Goal: Task Accomplishment & Management: Use online tool/utility

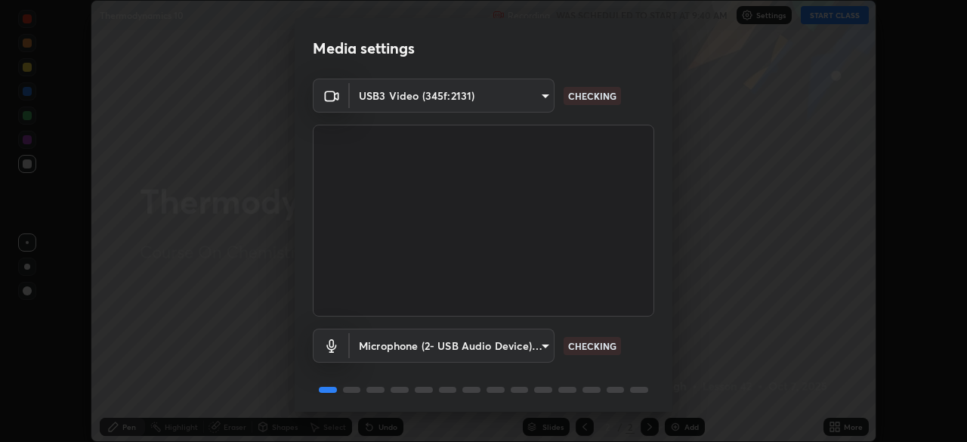
scroll to position [54, 0]
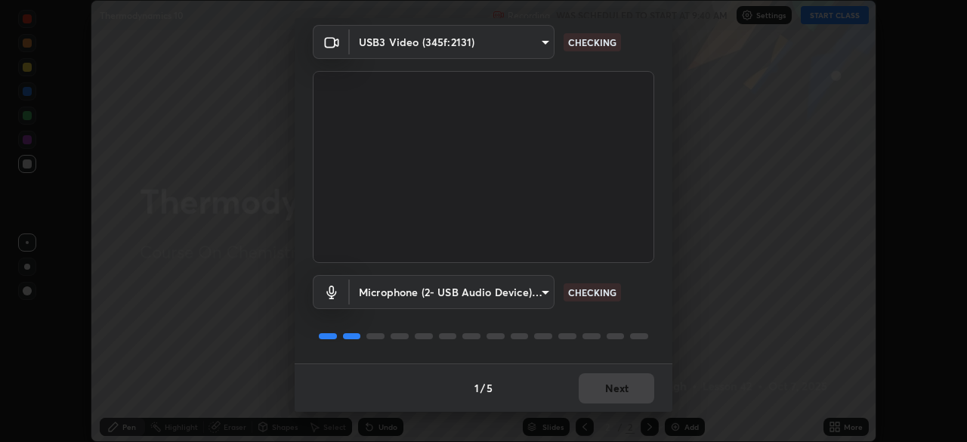
click at [599, 383] on div "1 / 5 Next" at bounding box center [484, 387] width 378 height 48
click at [598, 383] on div "1 / 5 Next" at bounding box center [484, 387] width 378 height 48
click at [596, 387] on div "1 / 5 Next" at bounding box center [484, 387] width 378 height 48
click at [599, 388] on div "1 / 5 Next" at bounding box center [484, 387] width 378 height 48
click at [601, 392] on div "1 / 5 Next" at bounding box center [484, 387] width 378 height 48
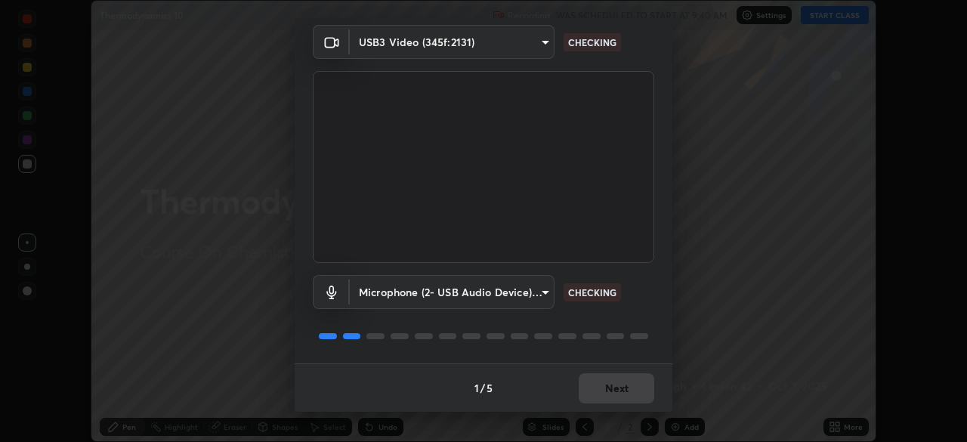
click at [604, 389] on div "1 / 5 Next" at bounding box center [484, 387] width 378 height 48
click at [607, 391] on div "1 / 5 Next" at bounding box center [484, 387] width 378 height 48
click at [605, 391] on div "1 / 5 Next" at bounding box center [484, 387] width 378 height 48
click at [617, 394] on div "1 / 5 Next" at bounding box center [484, 387] width 378 height 48
click at [615, 394] on div "1 / 5 Next" at bounding box center [484, 387] width 378 height 48
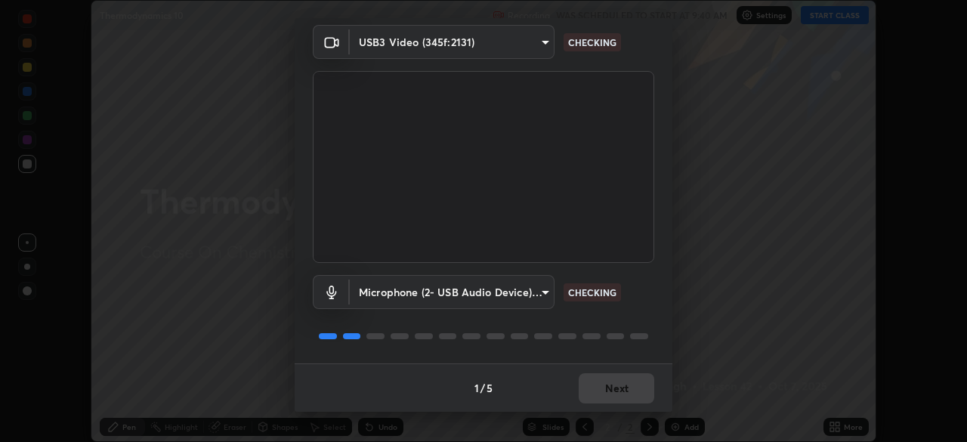
click at [611, 397] on div "1 / 5 Next" at bounding box center [484, 387] width 378 height 48
click at [611, 399] on div "1 / 5 Next" at bounding box center [484, 387] width 378 height 48
click at [604, 394] on div "1 / 5 Next" at bounding box center [484, 387] width 378 height 48
click at [601, 398] on div "1 / 5 Next" at bounding box center [484, 387] width 378 height 48
click at [606, 398] on div "1 / 5 Next" at bounding box center [484, 387] width 378 height 48
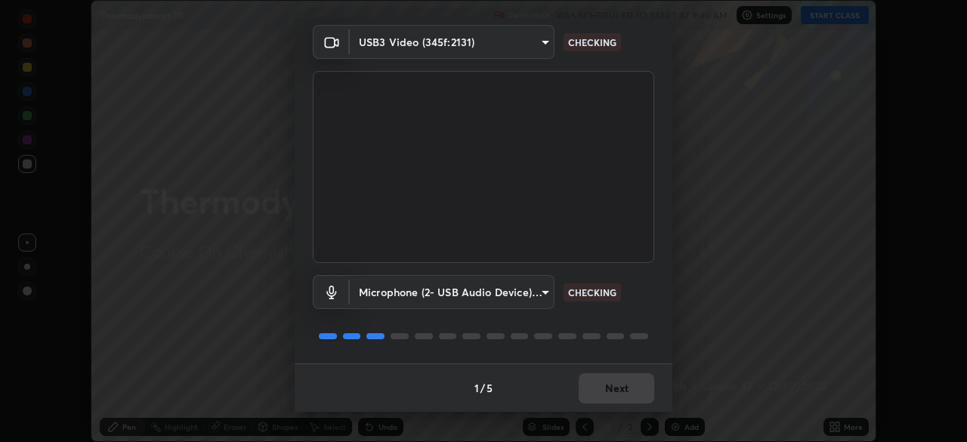
click at [608, 394] on div "1 / 5 Next" at bounding box center [484, 387] width 378 height 48
click at [606, 396] on div "1 / 5 Next" at bounding box center [484, 387] width 378 height 48
click at [608, 398] on div "1 / 5 Next" at bounding box center [484, 387] width 378 height 48
click at [611, 396] on div "1 / 5 Next" at bounding box center [484, 387] width 378 height 48
click at [605, 395] on div "1 / 5 Next" at bounding box center [484, 387] width 378 height 48
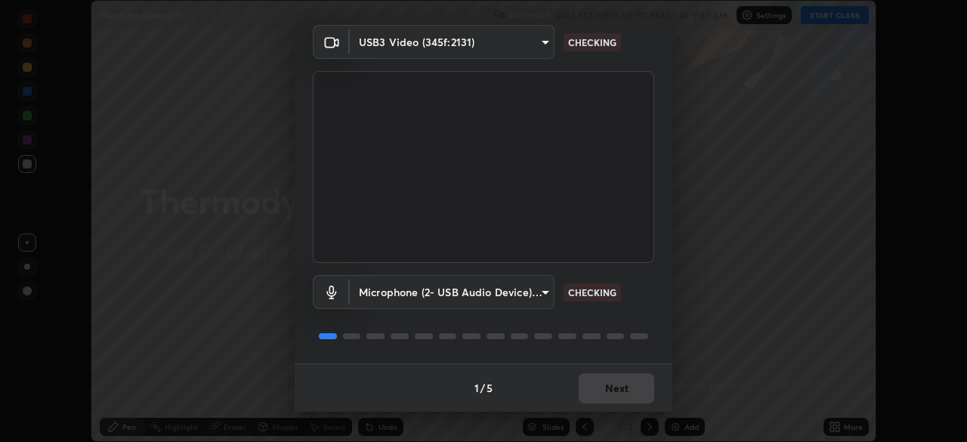
click at [608, 393] on button "Next" at bounding box center [617, 388] width 76 height 30
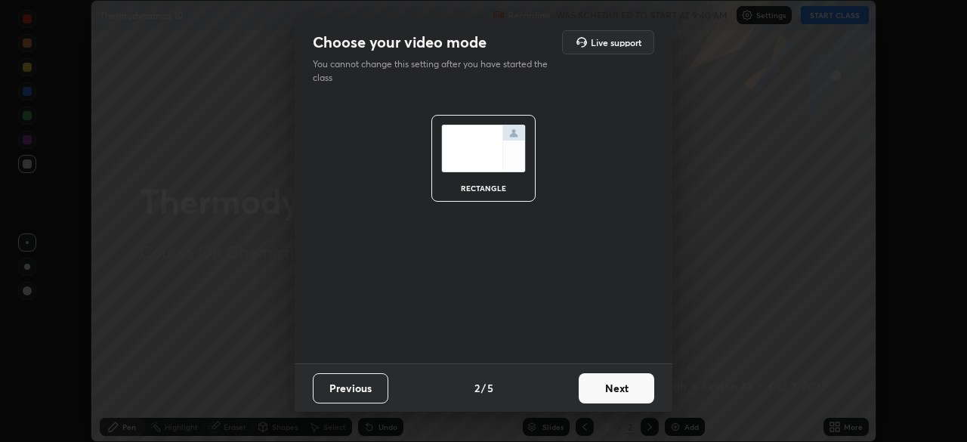
scroll to position [0, 0]
click at [610, 395] on button "Next" at bounding box center [617, 388] width 76 height 30
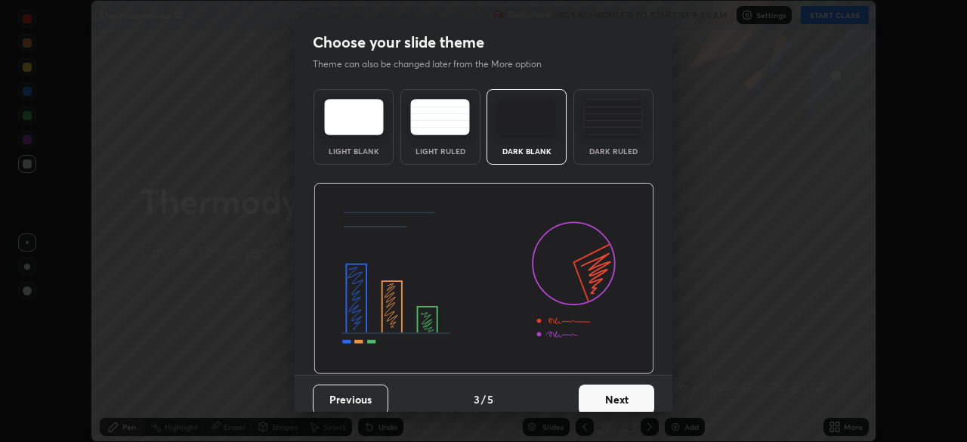
click at [614, 397] on button "Next" at bounding box center [617, 400] width 76 height 30
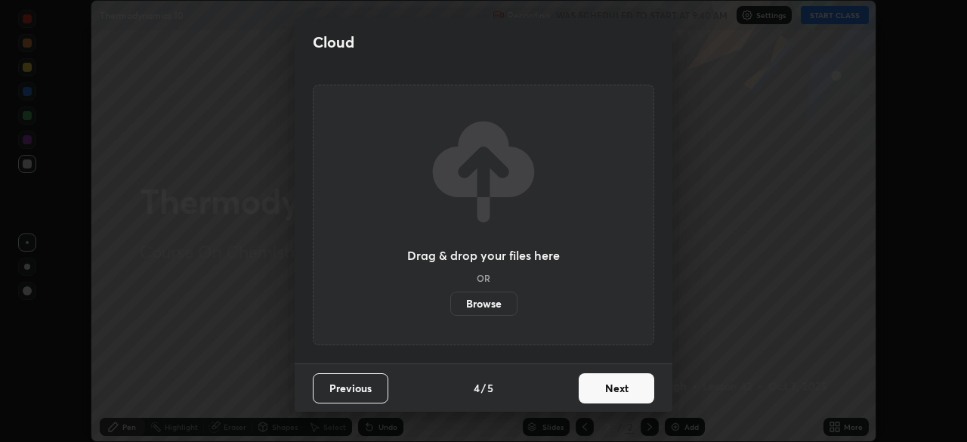
click at [620, 395] on button "Next" at bounding box center [617, 388] width 76 height 30
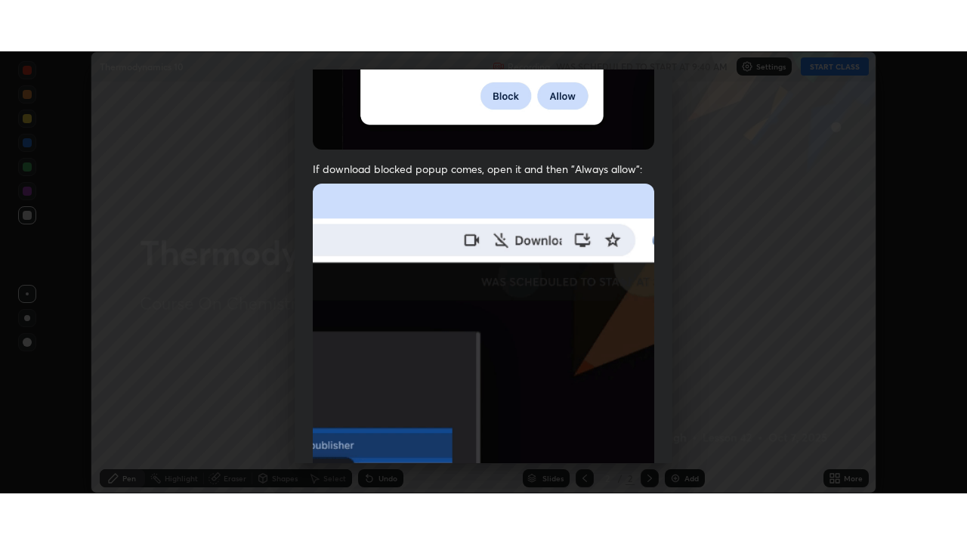
scroll to position [362, 0]
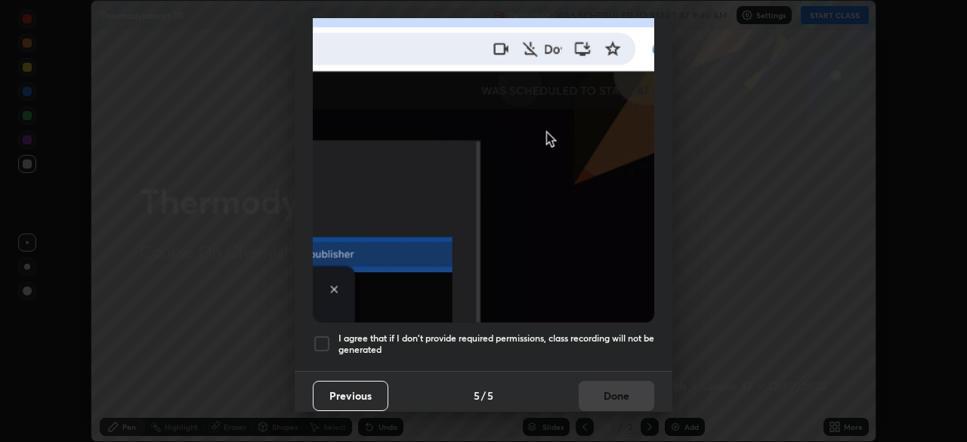
click at [456, 341] on h5 "I agree that if I don't provide required permissions, class recording will not …" at bounding box center [497, 344] width 316 height 23
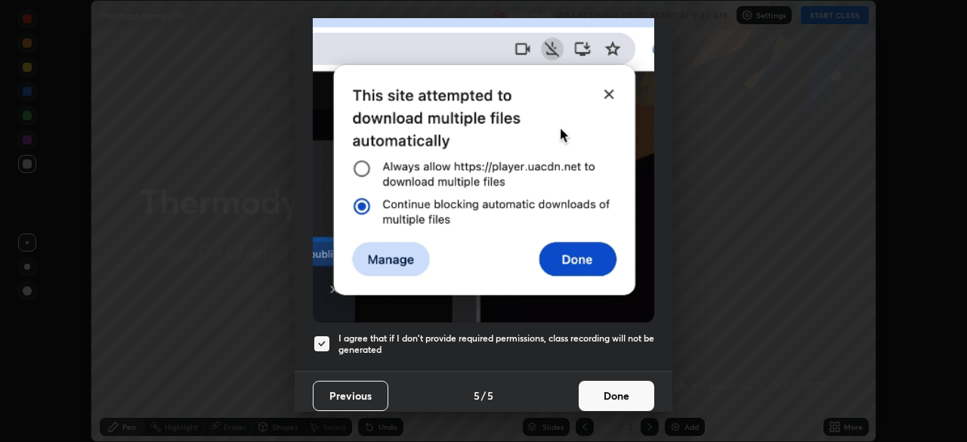
click at [591, 392] on button "Done" at bounding box center [617, 396] width 76 height 30
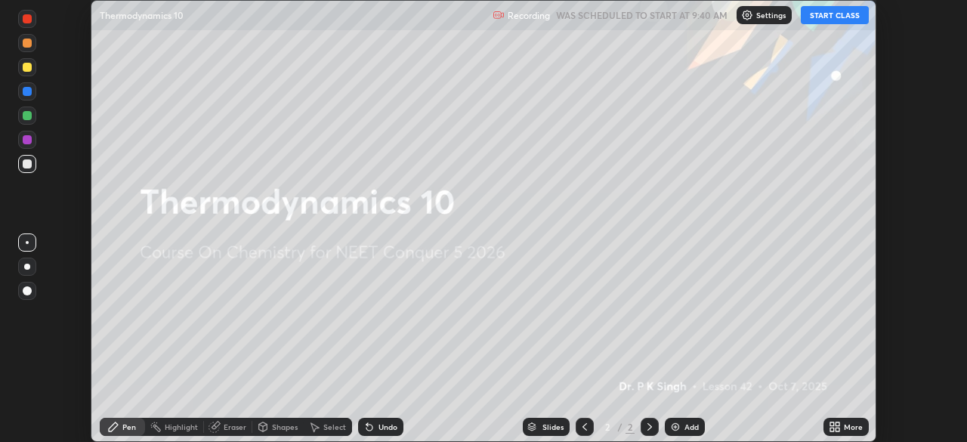
click at [832, 424] on icon at bounding box center [833, 424] width 4 height 4
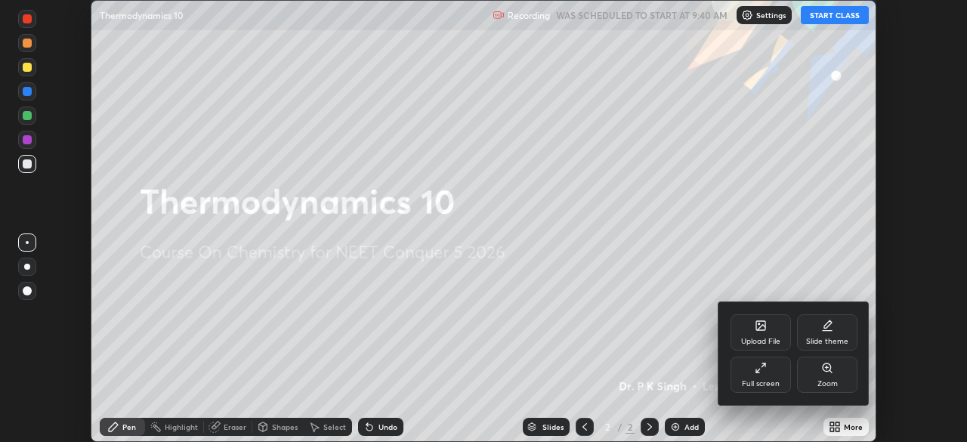
click at [758, 338] on div "Upload File" at bounding box center [760, 342] width 39 height 8
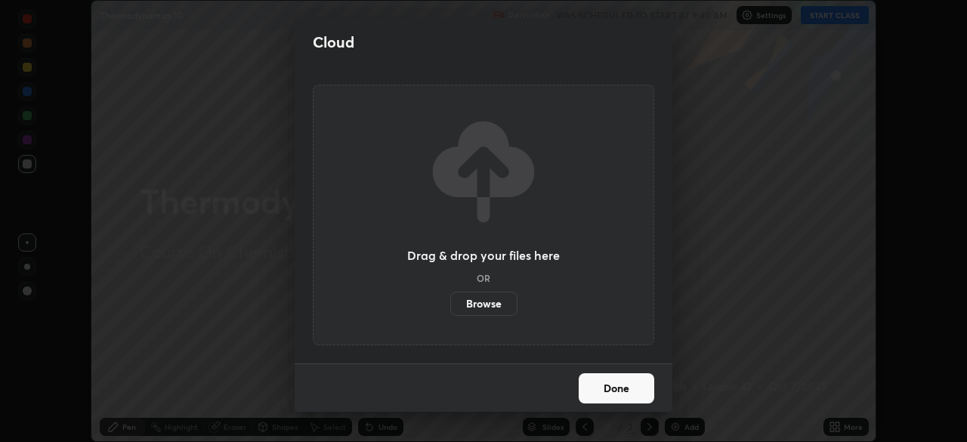
click at [460, 311] on label "Browse" at bounding box center [483, 304] width 67 height 24
click at [450, 311] on input "Browse" at bounding box center [450, 304] width 0 height 24
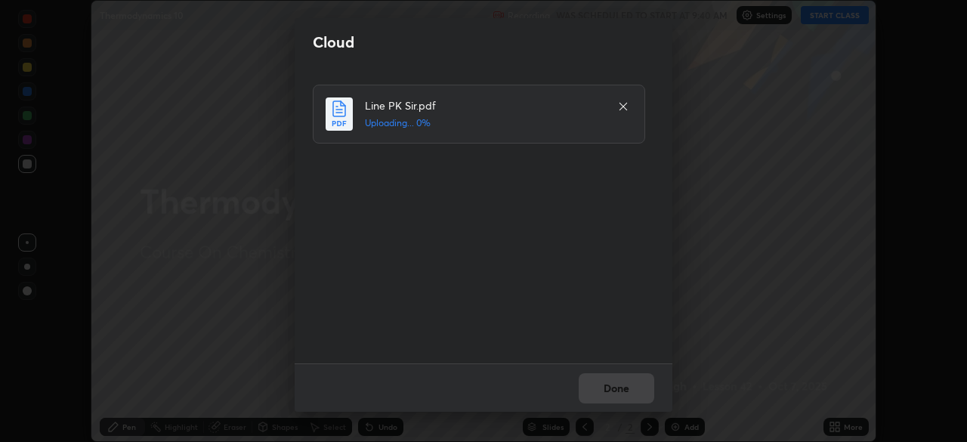
click at [585, 386] on div "Done" at bounding box center [484, 387] width 378 height 48
click at [594, 387] on div "Done" at bounding box center [484, 387] width 378 height 48
click at [602, 386] on button "Done" at bounding box center [617, 388] width 76 height 30
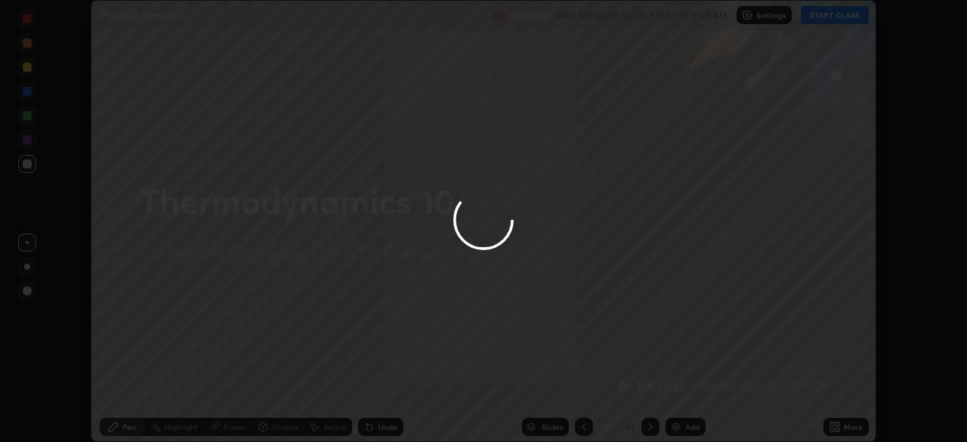
click at [602, 390] on button "Done" at bounding box center [617, 388] width 76 height 30
click at [605, 394] on div at bounding box center [483, 221] width 967 height 442
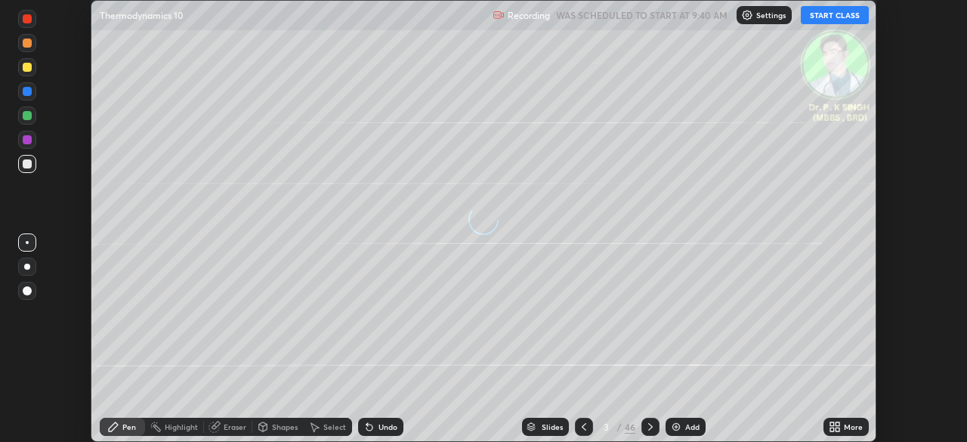
click at [836, 425] on icon at bounding box center [838, 424] width 4 height 4
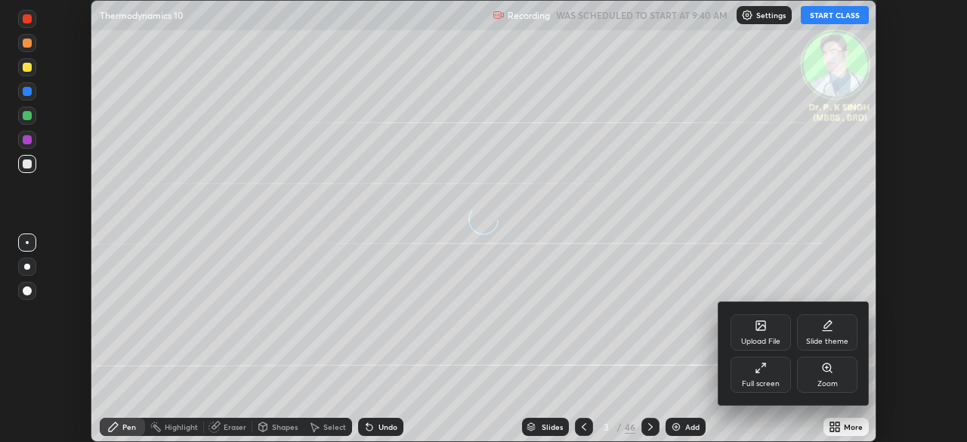
click at [771, 380] on div "Full screen" at bounding box center [761, 384] width 38 height 8
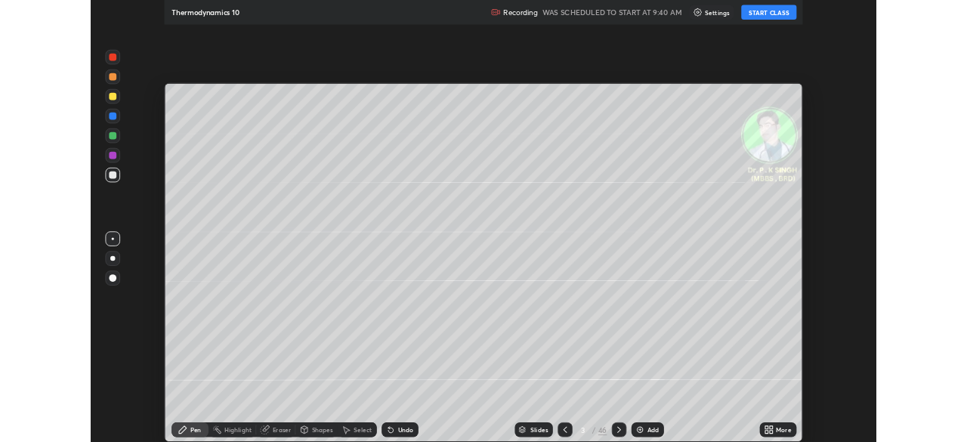
scroll to position [544, 967]
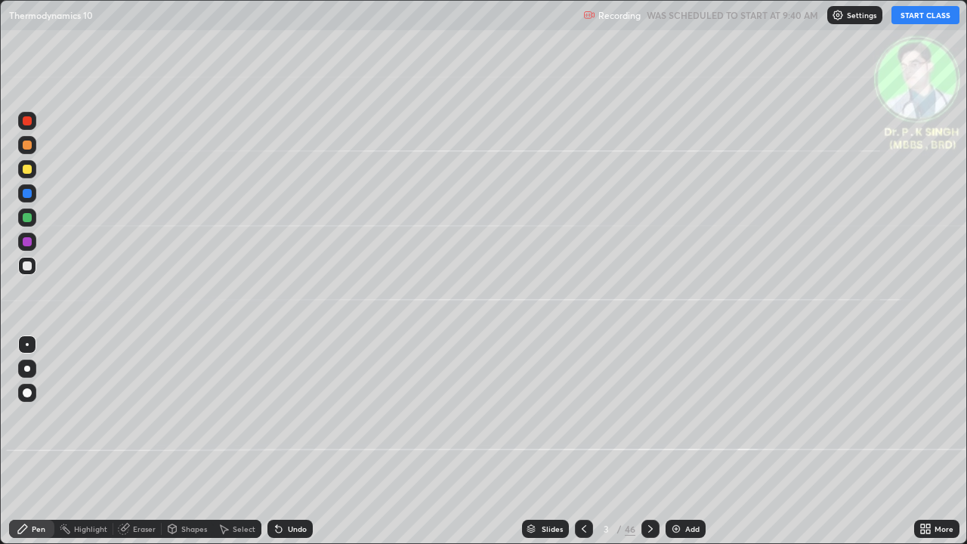
click at [917, 11] on button "START CLASS" at bounding box center [926, 15] width 68 height 18
click at [31, 221] on div at bounding box center [27, 218] width 18 height 18
click at [30, 167] on div at bounding box center [27, 169] width 9 height 9
click at [32, 220] on div at bounding box center [27, 218] width 18 height 18
click at [27, 171] on div at bounding box center [27, 169] width 9 height 9
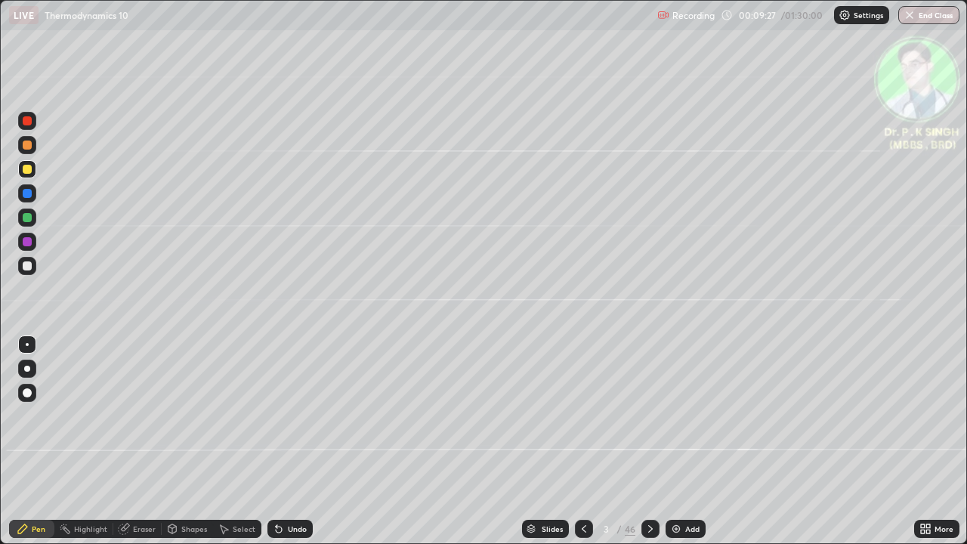
click at [29, 169] on div at bounding box center [27, 169] width 9 height 9
click at [28, 172] on div at bounding box center [27, 169] width 9 height 9
click at [654, 441] on div at bounding box center [651, 529] width 18 height 18
click at [32, 193] on div at bounding box center [27, 193] width 18 height 18
click at [32, 171] on div at bounding box center [27, 169] width 18 height 18
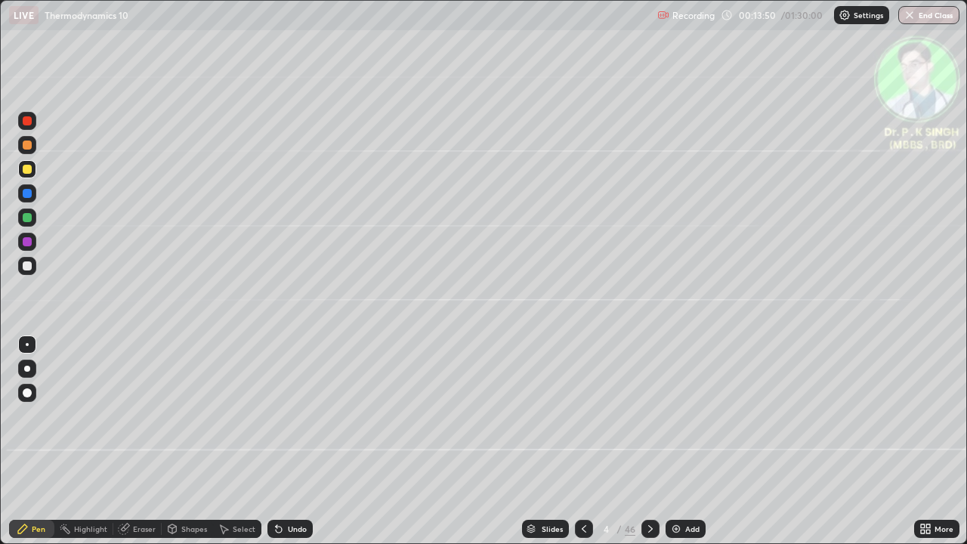
click at [650, 441] on icon at bounding box center [651, 529] width 12 height 12
click at [29, 170] on div at bounding box center [27, 169] width 9 height 9
click at [30, 173] on div at bounding box center [27, 169] width 9 height 9
click at [649, 441] on icon at bounding box center [651, 529] width 12 height 12
click at [580, 441] on icon at bounding box center [584, 529] width 12 height 12
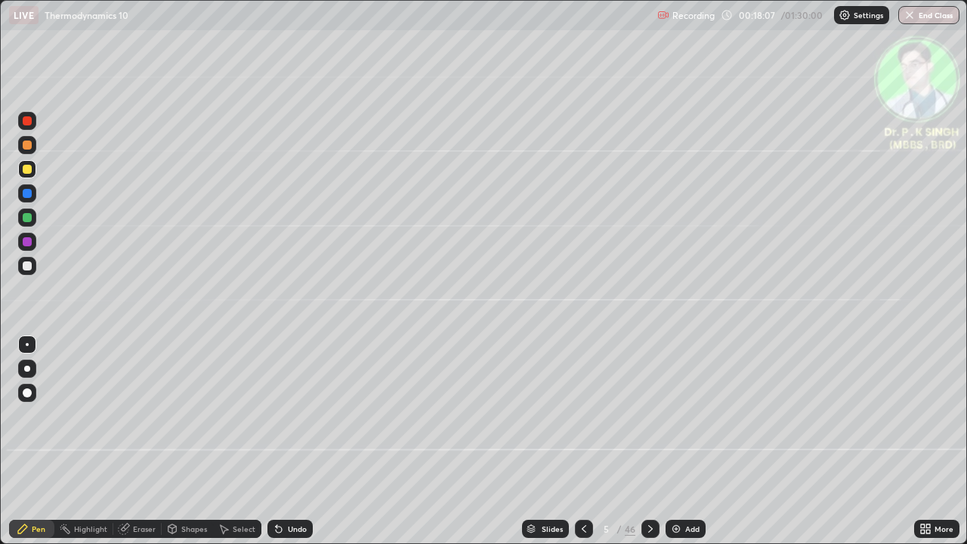
click at [580, 441] on icon at bounding box center [584, 529] width 12 height 12
click at [581, 441] on icon at bounding box center [584, 529] width 12 height 12
click at [648, 441] on icon at bounding box center [651, 529] width 12 height 12
click at [651, 441] on icon at bounding box center [651, 529] width 12 height 12
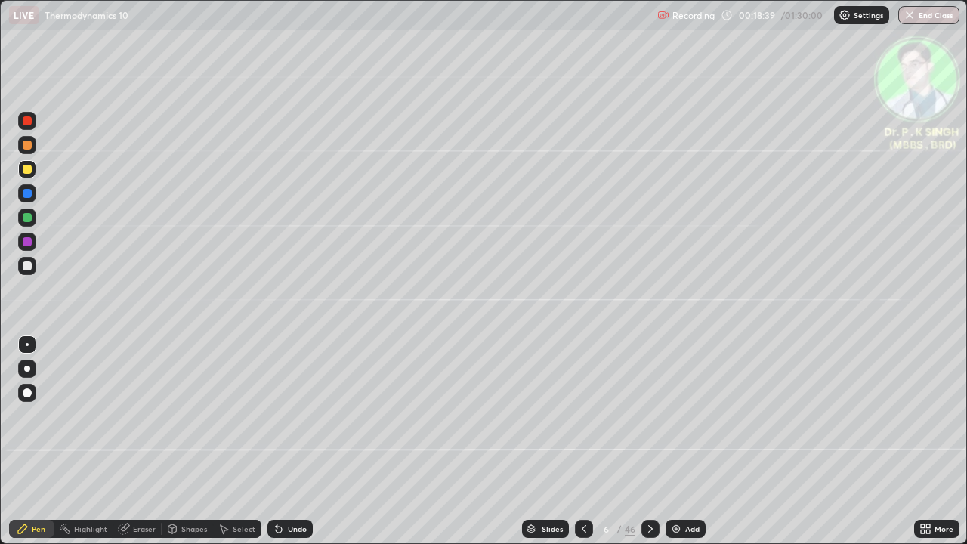
click at [652, 441] on icon at bounding box center [651, 529] width 12 height 12
click at [33, 173] on div at bounding box center [27, 169] width 18 height 18
click at [124, 441] on icon at bounding box center [124, 529] width 10 height 10
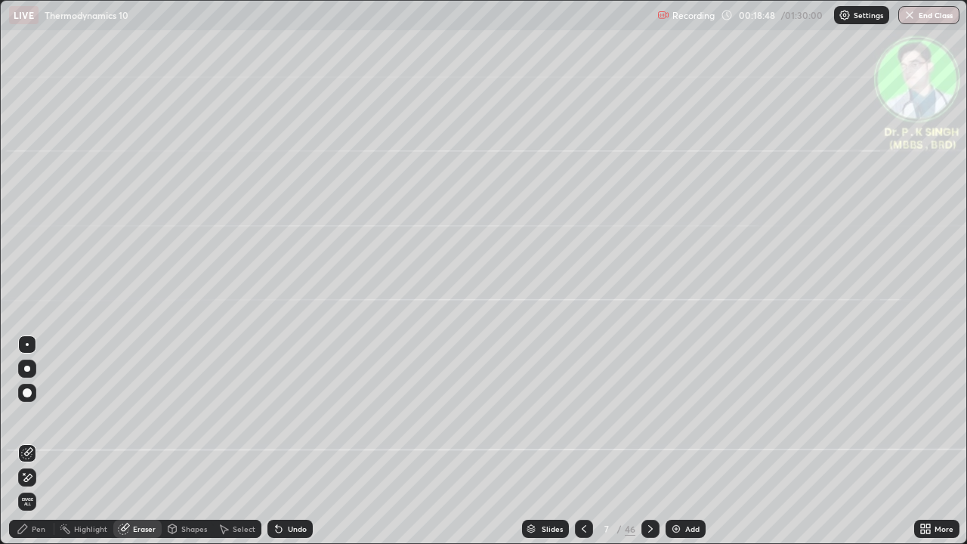
click at [29, 441] on span "Erase all" at bounding box center [27, 501] width 17 height 9
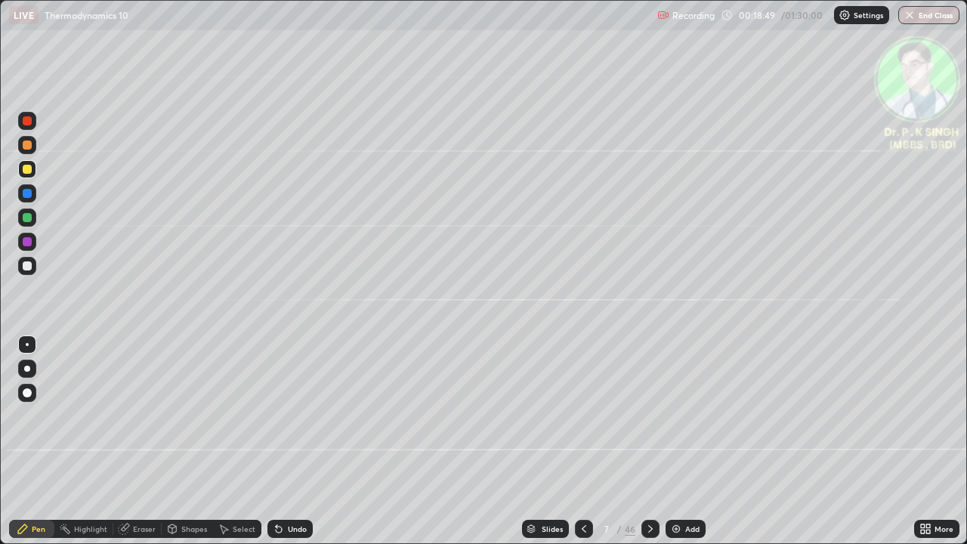
click at [32, 441] on div "Pen" at bounding box center [31, 529] width 45 height 18
click at [33, 171] on div at bounding box center [27, 169] width 18 height 18
click at [650, 441] on icon at bounding box center [651, 529] width 12 height 12
click at [29, 169] on div at bounding box center [27, 169] width 9 height 9
click at [28, 170] on div at bounding box center [27, 169] width 9 height 9
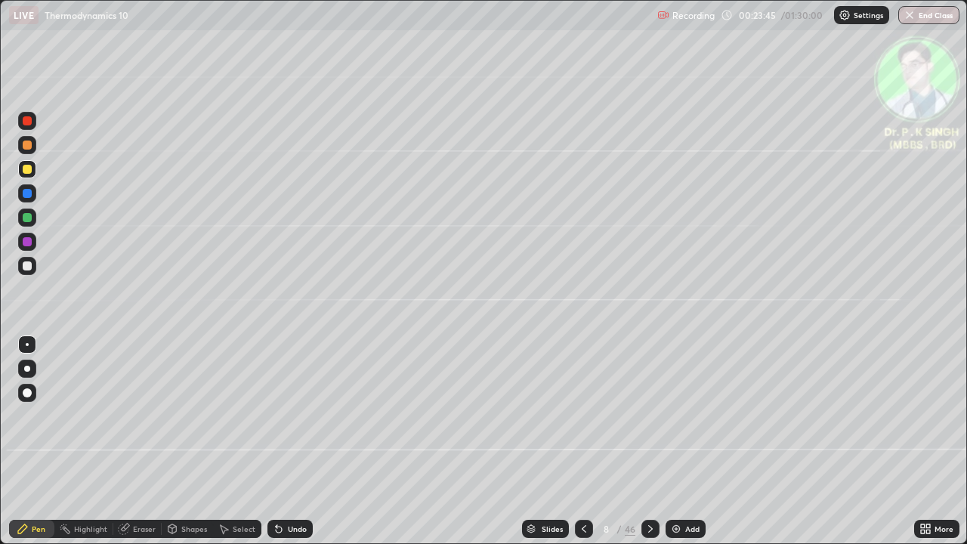
click at [650, 441] on div at bounding box center [651, 529] width 18 height 30
click at [33, 172] on div at bounding box center [27, 169] width 18 height 18
click at [30, 170] on div at bounding box center [27, 169] width 9 height 9
click at [30, 172] on div at bounding box center [27, 169] width 9 height 9
click at [28, 172] on div at bounding box center [27, 169] width 9 height 9
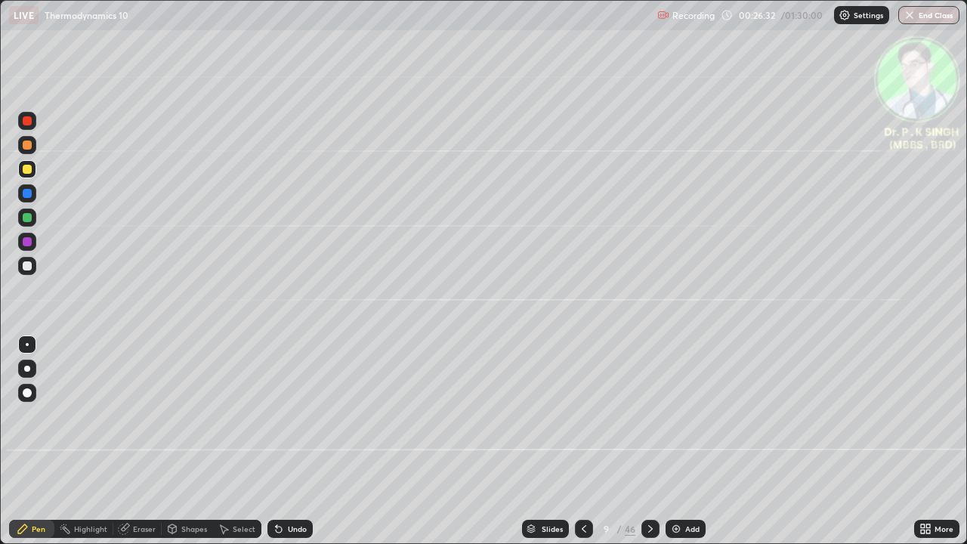
click at [648, 441] on icon at bounding box center [651, 529] width 12 height 12
click at [25, 194] on div at bounding box center [27, 193] width 9 height 9
click at [648, 441] on icon at bounding box center [650, 529] width 5 height 8
click at [30, 221] on div at bounding box center [27, 218] width 18 height 18
click at [29, 170] on div at bounding box center [27, 169] width 9 height 9
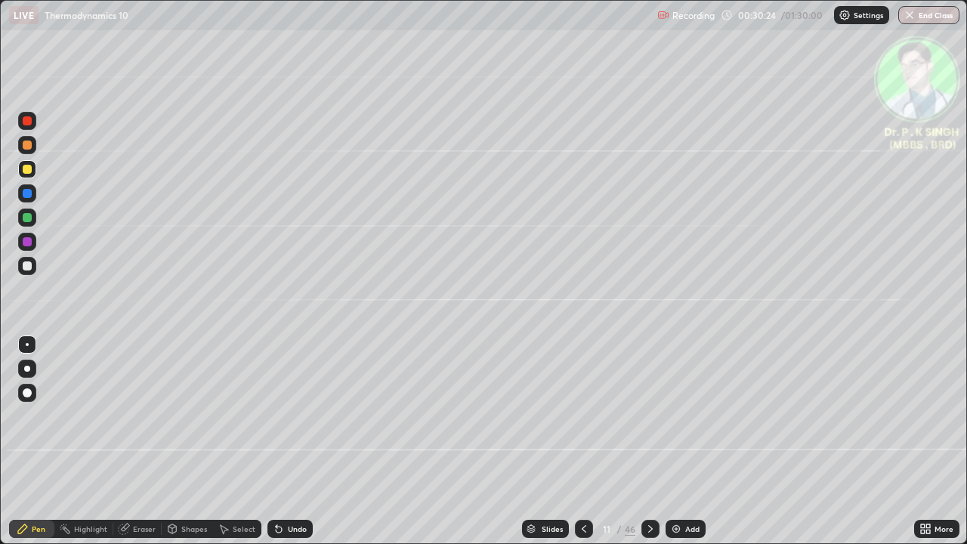
click at [645, 441] on icon at bounding box center [651, 529] width 12 height 12
click at [31, 172] on div at bounding box center [27, 169] width 9 height 9
click at [29, 169] on div at bounding box center [27, 169] width 9 height 9
click at [27, 170] on div at bounding box center [27, 169] width 9 height 9
click at [25, 172] on div at bounding box center [27, 169] width 9 height 9
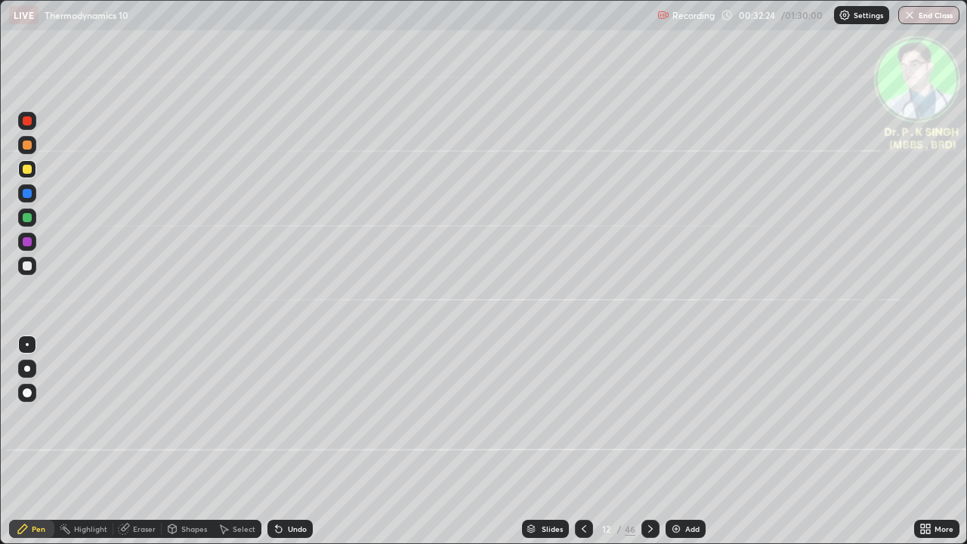
click at [29, 169] on div at bounding box center [27, 169] width 9 height 9
click at [649, 441] on icon at bounding box center [651, 529] width 12 height 12
click at [30, 172] on div at bounding box center [27, 169] width 9 height 9
click at [649, 441] on icon at bounding box center [651, 529] width 12 height 12
click at [642, 441] on div at bounding box center [651, 529] width 18 height 18
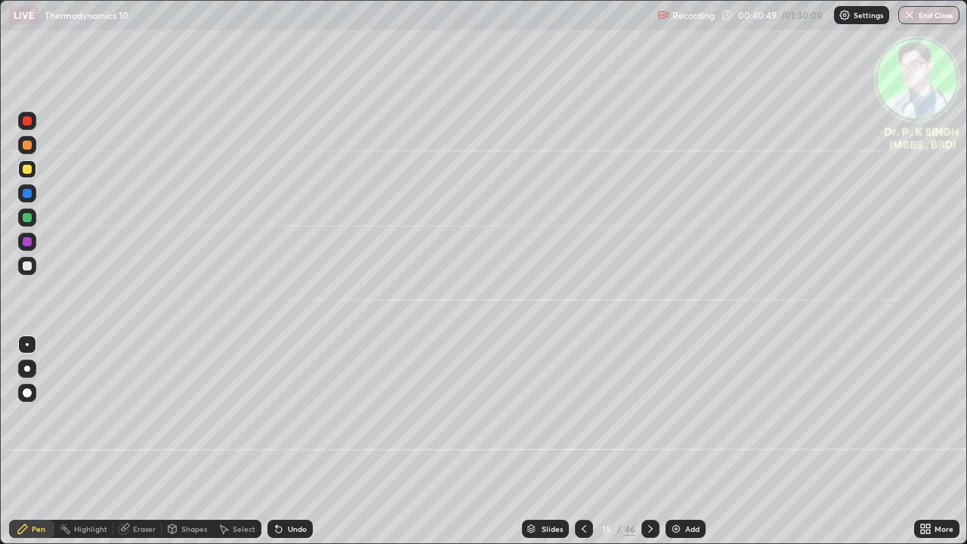
click at [650, 441] on icon at bounding box center [651, 529] width 12 height 12
click at [581, 441] on icon at bounding box center [584, 529] width 12 height 12
click at [648, 441] on div at bounding box center [651, 529] width 18 height 18
click at [582, 441] on div at bounding box center [584, 529] width 18 height 18
click at [651, 441] on icon at bounding box center [650, 529] width 5 height 8
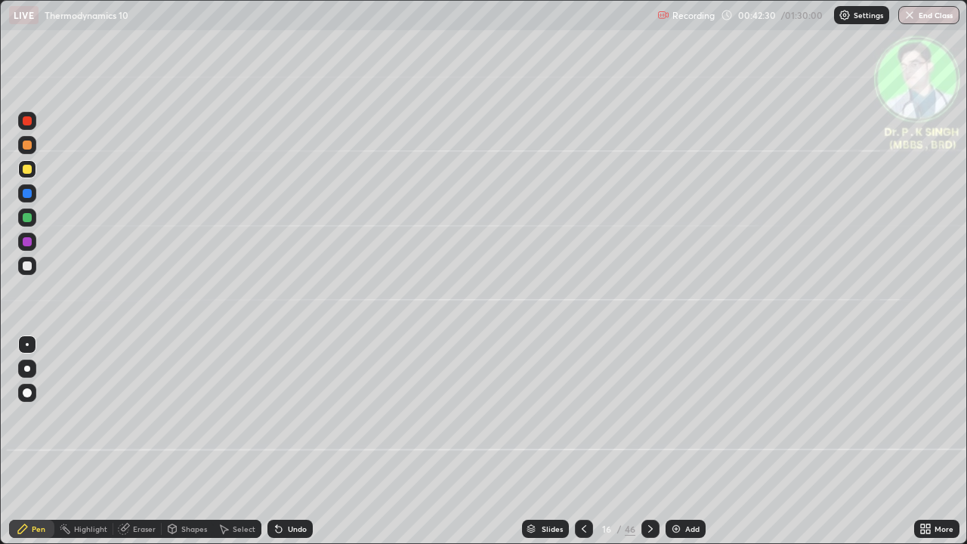
click at [582, 441] on icon at bounding box center [584, 529] width 12 height 12
click at [654, 441] on icon at bounding box center [651, 529] width 12 height 12
click at [580, 441] on div at bounding box center [584, 529] width 18 height 30
click at [649, 441] on icon at bounding box center [651, 529] width 12 height 12
click at [579, 441] on icon at bounding box center [584, 529] width 12 height 12
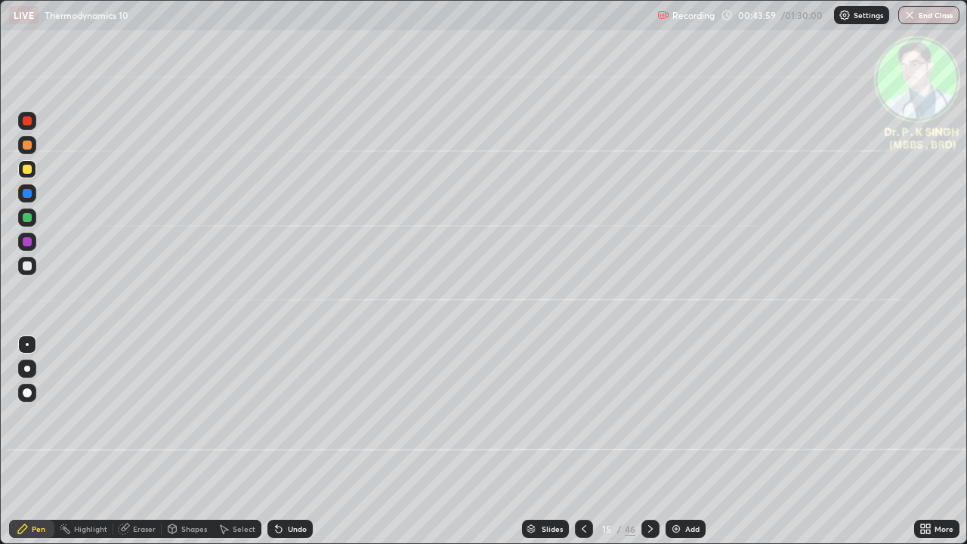
click at [645, 441] on icon at bounding box center [651, 529] width 12 height 12
click at [649, 441] on div at bounding box center [651, 529] width 18 height 18
click at [32, 218] on div at bounding box center [27, 218] width 18 height 18
click at [28, 169] on div at bounding box center [27, 169] width 9 height 9
click at [32, 174] on div at bounding box center [27, 169] width 18 height 18
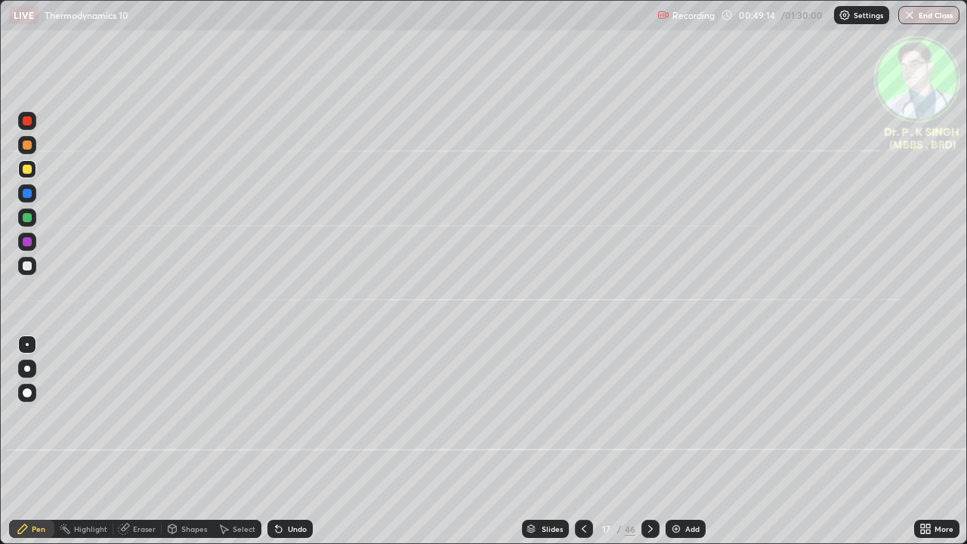
click at [651, 441] on icon at bounding box center [651, 529] width 12 height 12
click at [25, 169] on div at bounding box center [27, 169] width 9 height 9
click at [648, 441] on div at bounding box center [651, 529] width 18 height 30
click at [583, 441] on div at bounding box center [584, 529] width 18 height 18
click at [651, 441] on icon at bounding box center [651, 529] width 12 height 12
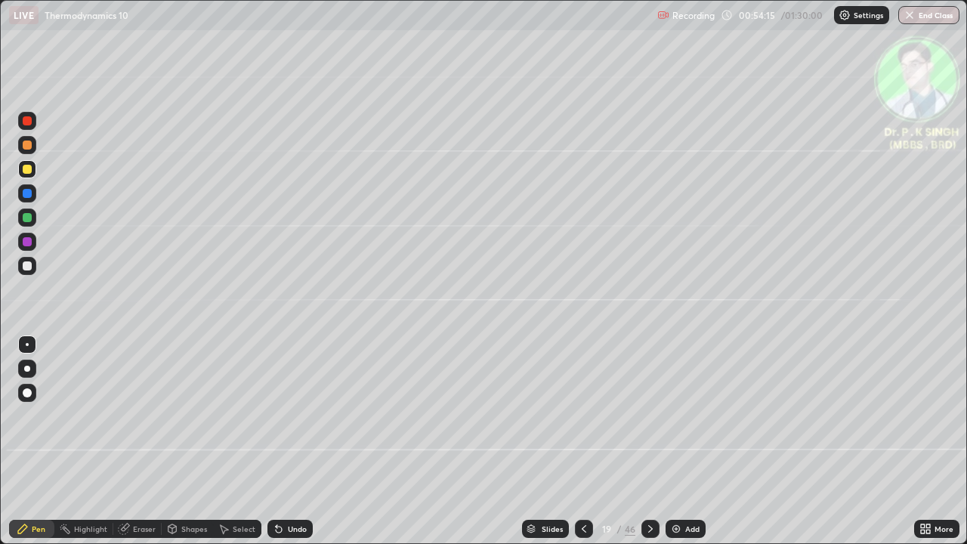
click at [653, 441] on div at bounding box center [651, 529] width 18 height 18
click at [649, 441] on icon at bounding box center [651, 529] width 12 height 12
click at [26, 173] on div at bounding box center [27, 169] width 9 height 9
click at [644, 441] on div at bounding box center [651, 529] width 18 height 30
click at [583, 441] on icon at bounding box center [584, 529] width 12 height 12
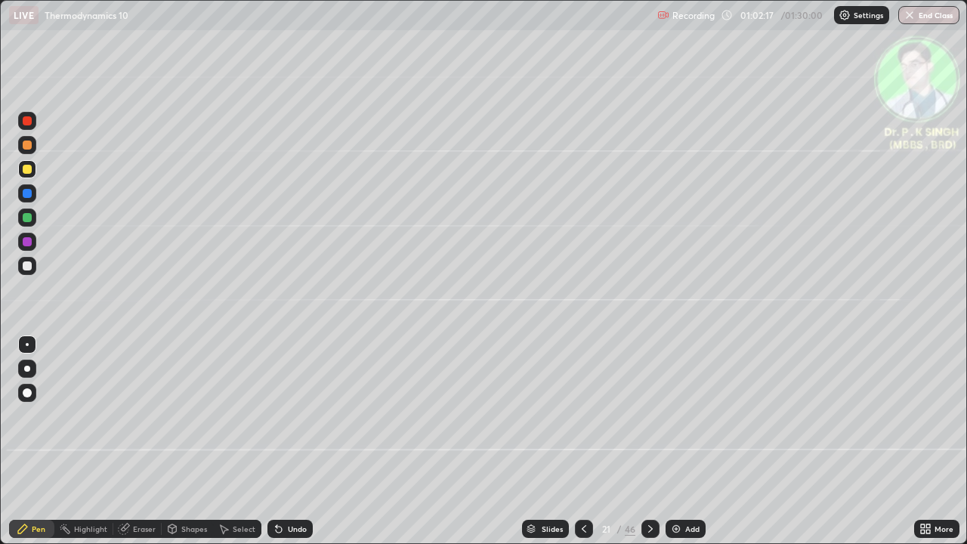
click at [642, 441] on div at bounding box center [651, 529] width 18 height 18
click at [648, 441] on icon at bounding box center [650, 529] width 5 height 8
click at [30, 220] on div at bounding box center [27, 217] width 9 height 9
click at [580, 441] on icon at bounding box center [584, 529] width 12 height 12
click at [648, 441] on icon at bounding box center [651, 529] width 12 height 12
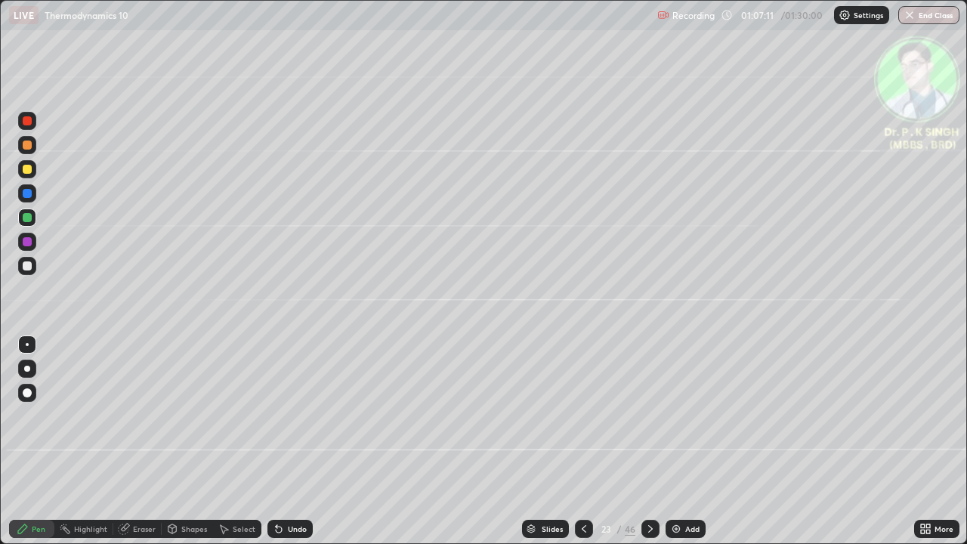
click at [33, 169] on div at bounding box center [27, 169] width 18 height 18
click at [649, 441] on icon at bounding box center [651, 529] width 12 height 12
click at [33, 170] on div at bounding box center [27, 169] width 18 height 18
click at [583, 441] on div at bounding box center [584, 529] width 18 height 18
click at [30, 171] on div at bounding box center [27, 169] width 9 height 9
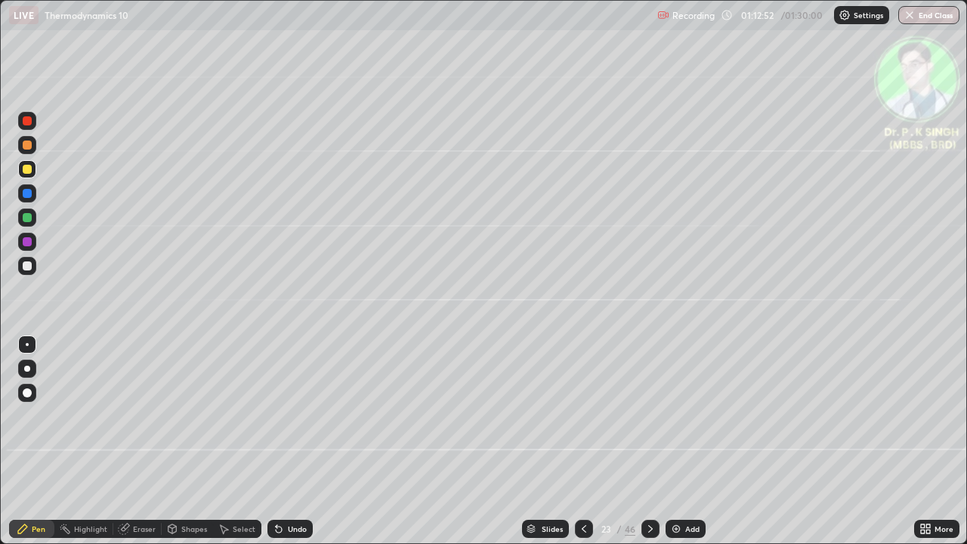
click at [125, 441] on icon at bounding box center [125, 528] width 8 height 8
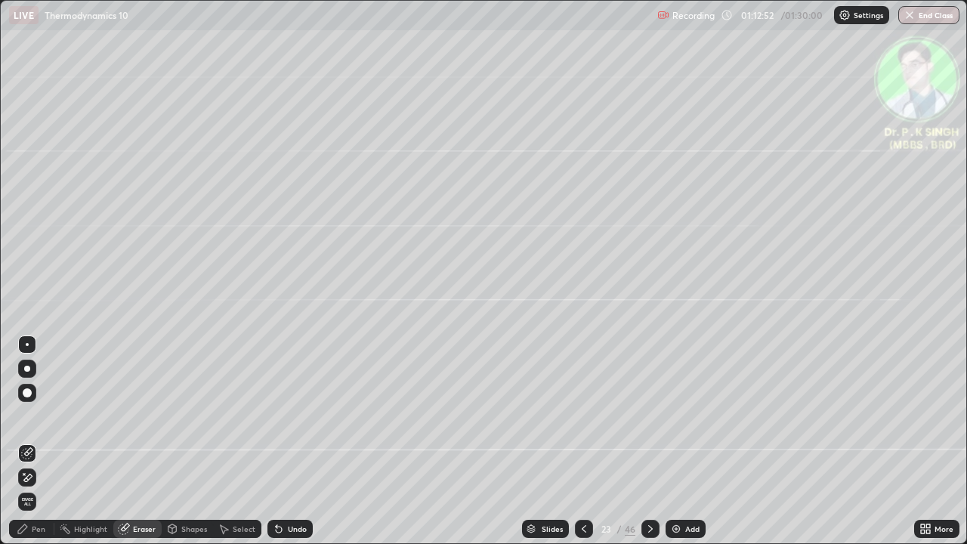
click at [29, 441] on icon at bounding box center [27, 478] width 12 height 13
click at [34, 441] on div "Pen" at bounding box center [31, 529] width 45 height 18
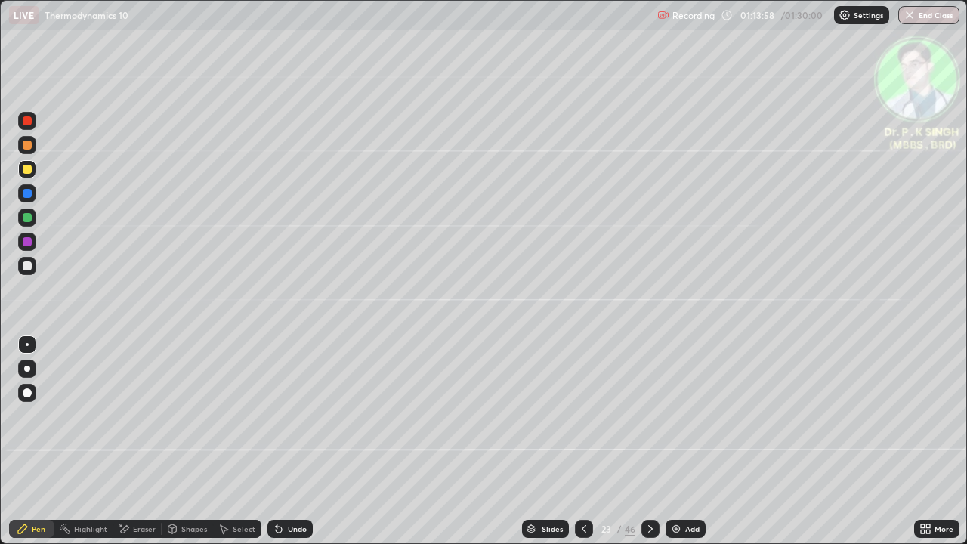
click at [31, 174] on div at bounding box center [27, 169] width 18 height 18
click at [649, 441] on icon at bounding box center [651, 529] width 12 height 12
click at [120, 441] on icon at bounding box center [121, 525] width 2 height 2
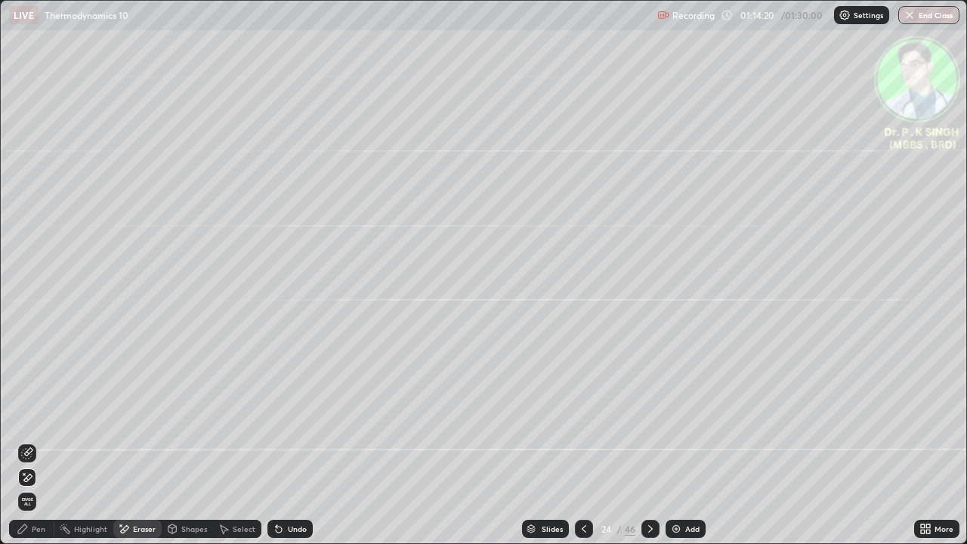
click at [26, 441] on span "Erase all" at bounding box center [27, 501] width 17 height 9
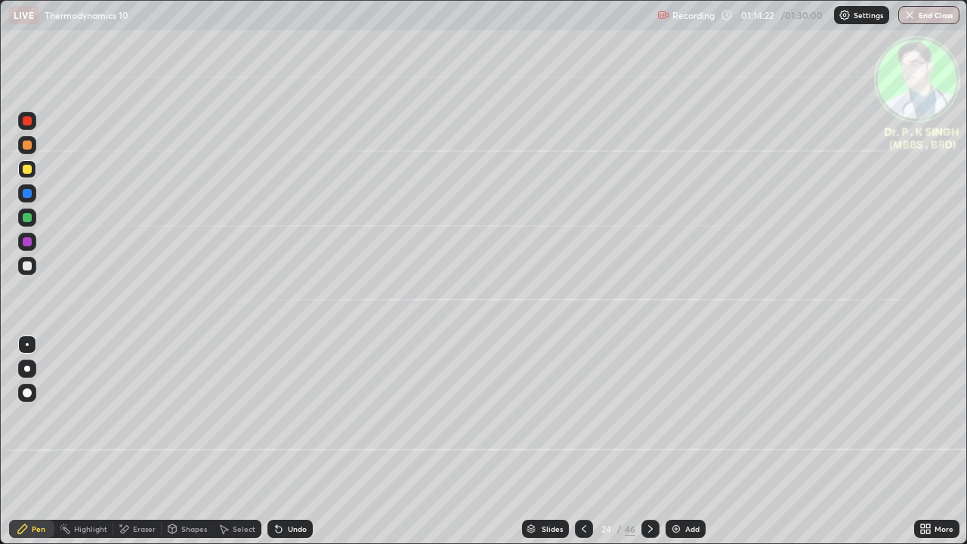
click at [29, 169] on div at bounding box center [27, 169] width 9 height 9
click at [120, 441] on icon at bounding box center [121, 525] width 2 height 2
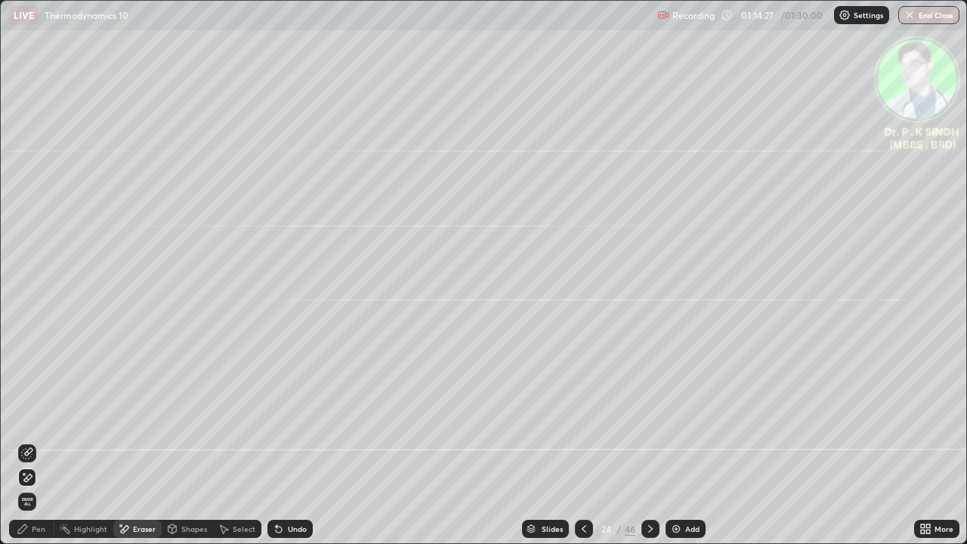
click at [28, 441] on span "Erase all" at bounding box center [27, 501] width 17 height 9
click at [31, 441] on div "Pen" at bounding box center [31, 529] width 45 height 18
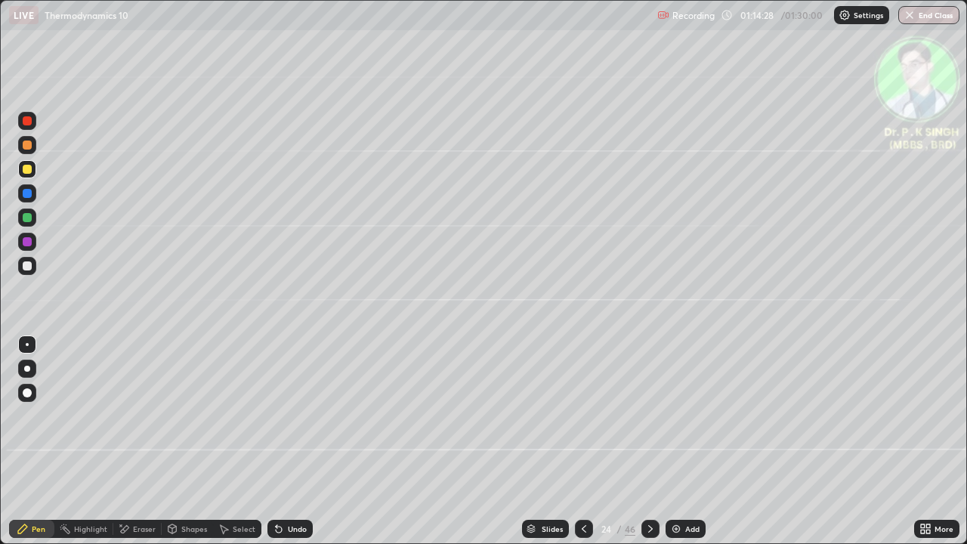
click at [30, 168] on div at bounding box center [27, 169] width 9 height 9
click at [653, 441] on div at bounding box center [651, 529] width 18 height 18
click at [31, 170] on div at bounding box center [27, 169] width 9 height 9
click at [32, 175] on div at bounding box center [27, 169] width 18 height 18
click at [26, 168] on div at bounding box center [27, 169] width 9 height 9
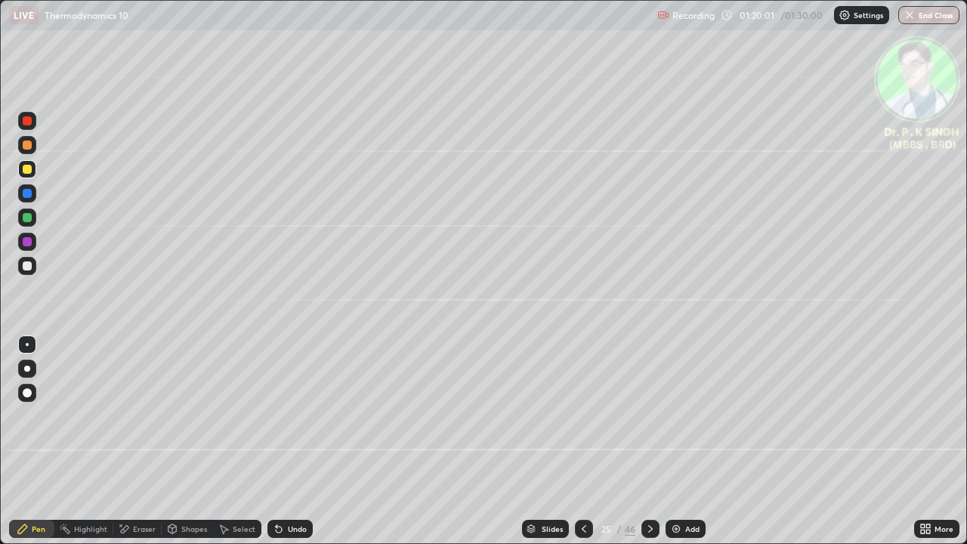
click at [649, 441] on icon at bounding box center [651, 529] width 12 height 12
click at [29, 169] on div at bounding box center [27, 169] width 9 height 9
click at [650, 441] on icon at bounding box center [651, 529] width 12 height 12
click at [649, 441] on icon at bounding box center [651, 529] width 12 height 12
click at [29, 172] on div at bounding box center [27, 169] width 9 height 9
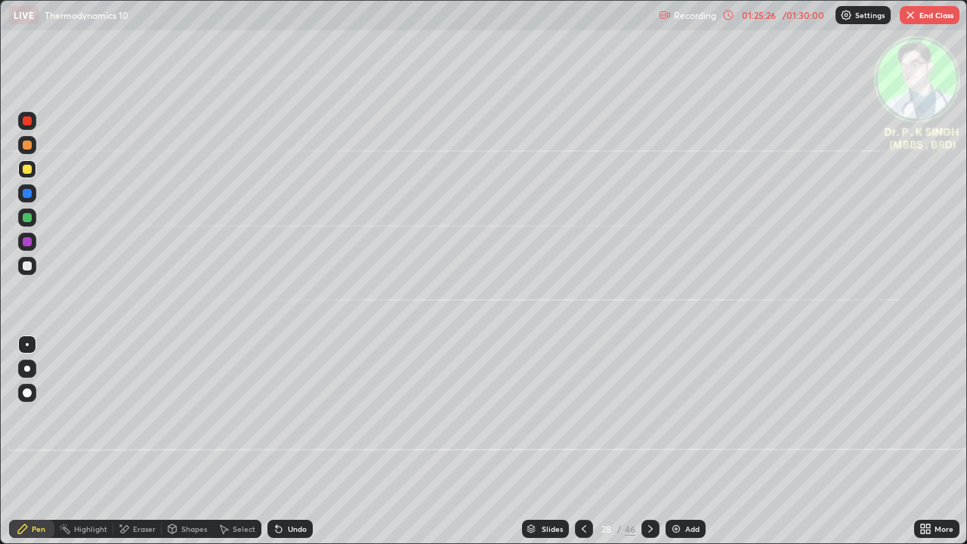
click at [934, 14] on button "End Class" at bounding box center [930, 15] width 60 height 18
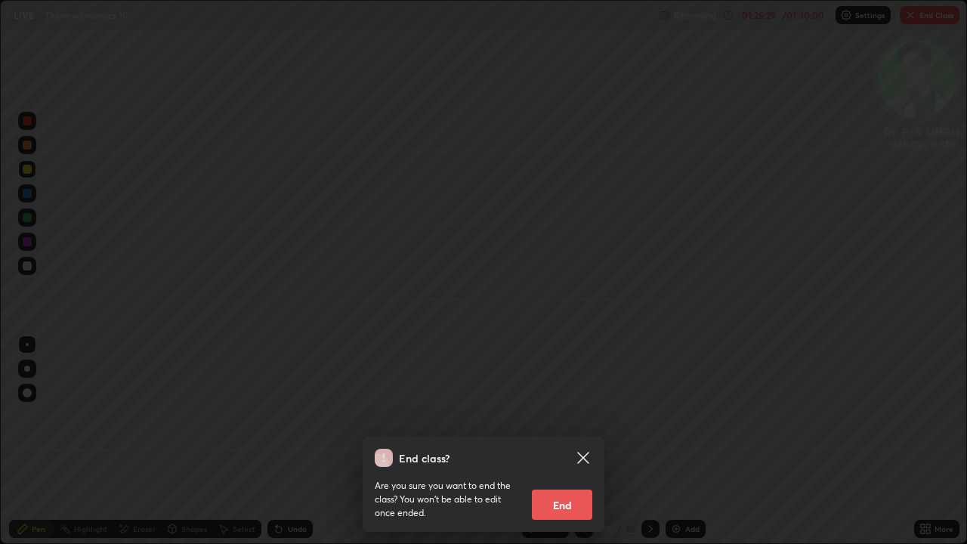
click at [552, 441] on button "End" at bounding box center [562, 505] width 60 height 30
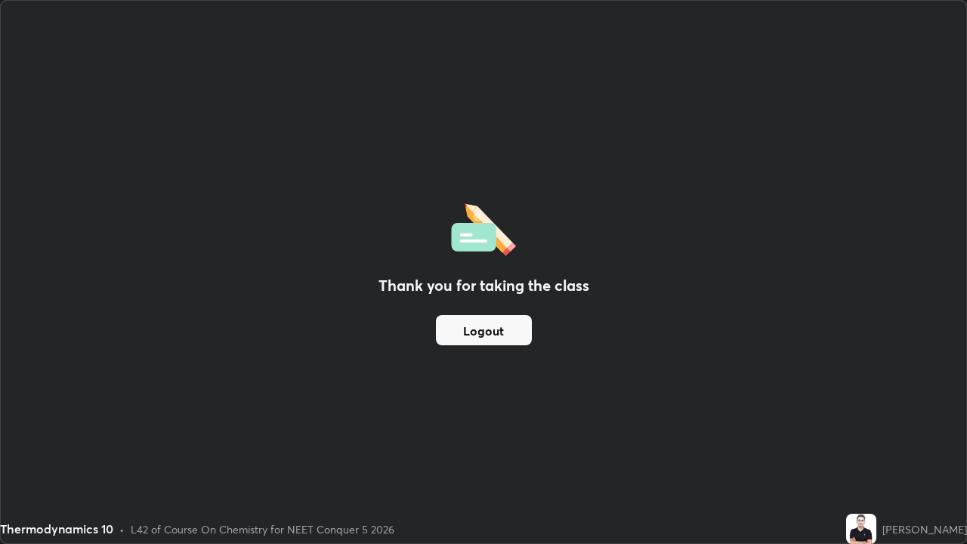
click at [486, 329] on button "Logout" at bounding box center [484, 330] width 96 height 30
click at [501, 336] on button "Logout" at bounding box center [484, 330] width 96 height 30
click at [500, 333] on button "Logout" at bounding box center [484, 330] width 96 height 30
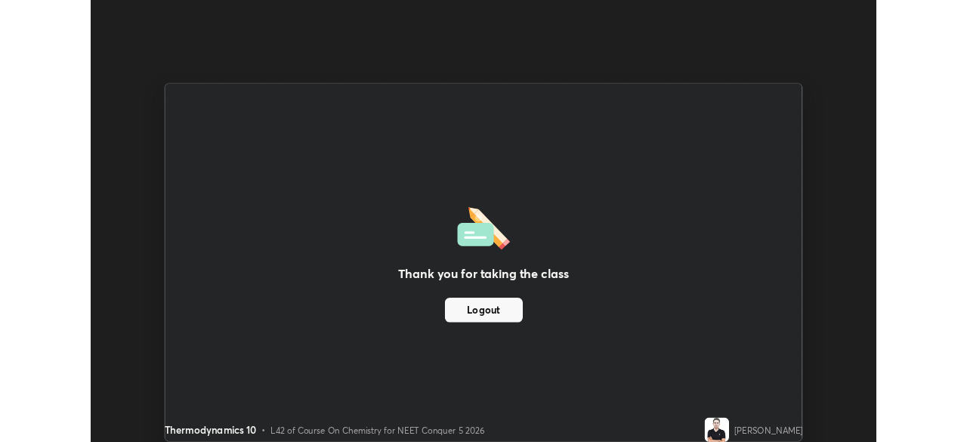
scroll to position [75127, 74602]
